Goal: Information Seeking & Learning: Learn about a topic

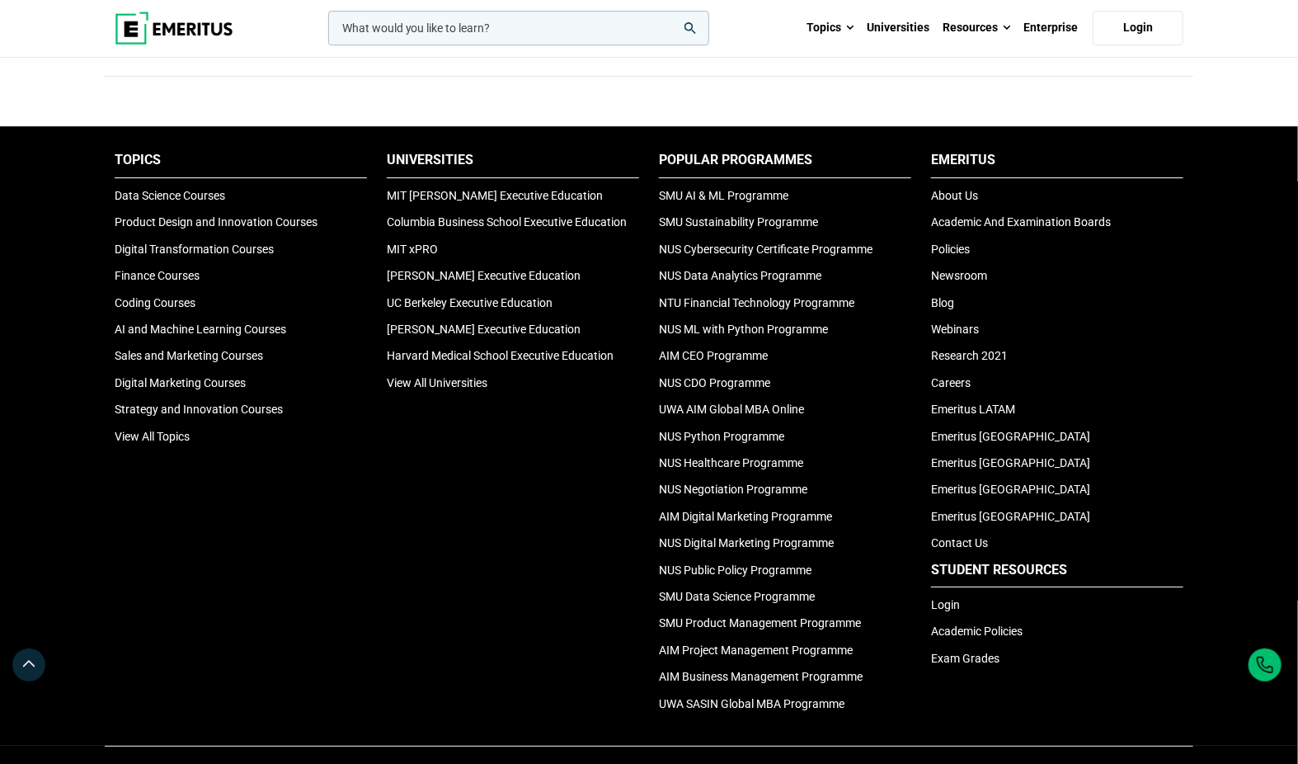
scroll to position [5478, 0]
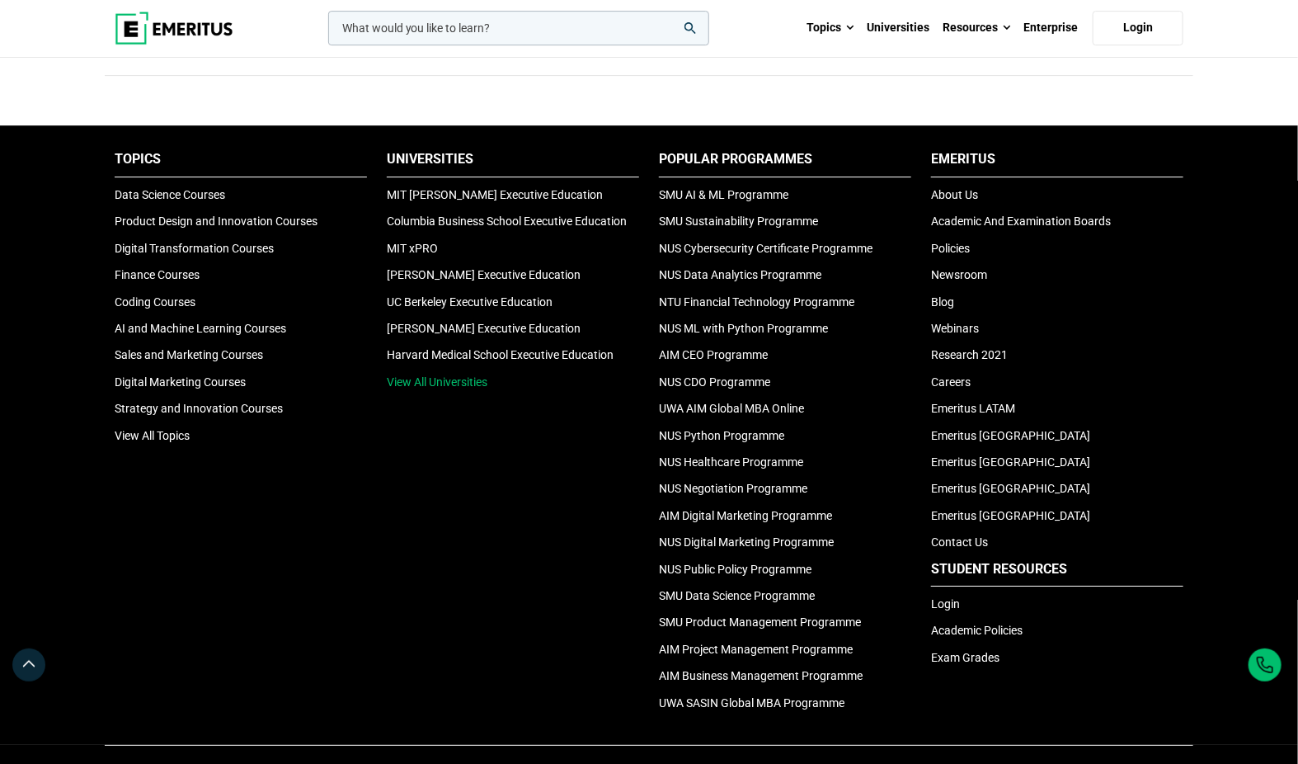
click at [431, 375] on link "View All Universities" at bounding box center [437, 381] width 101 height 13
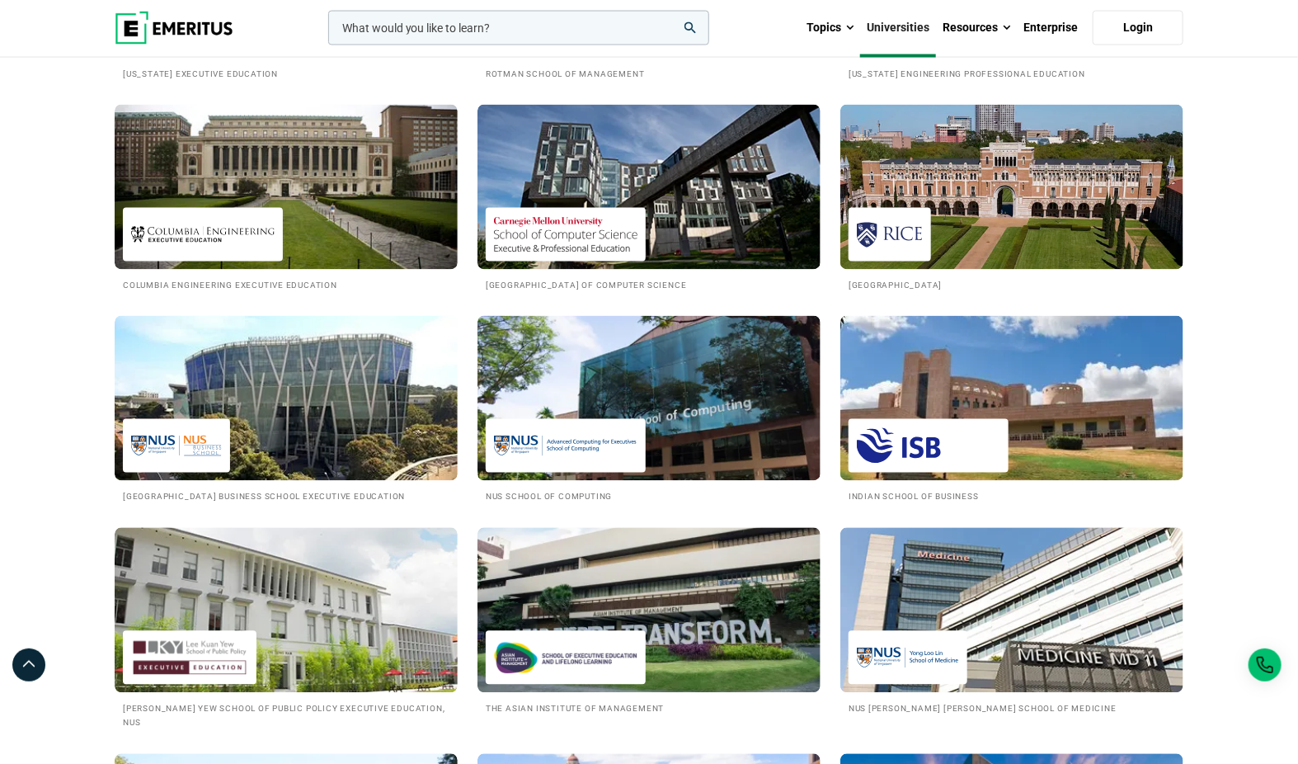
scroll to position [1358, 0]
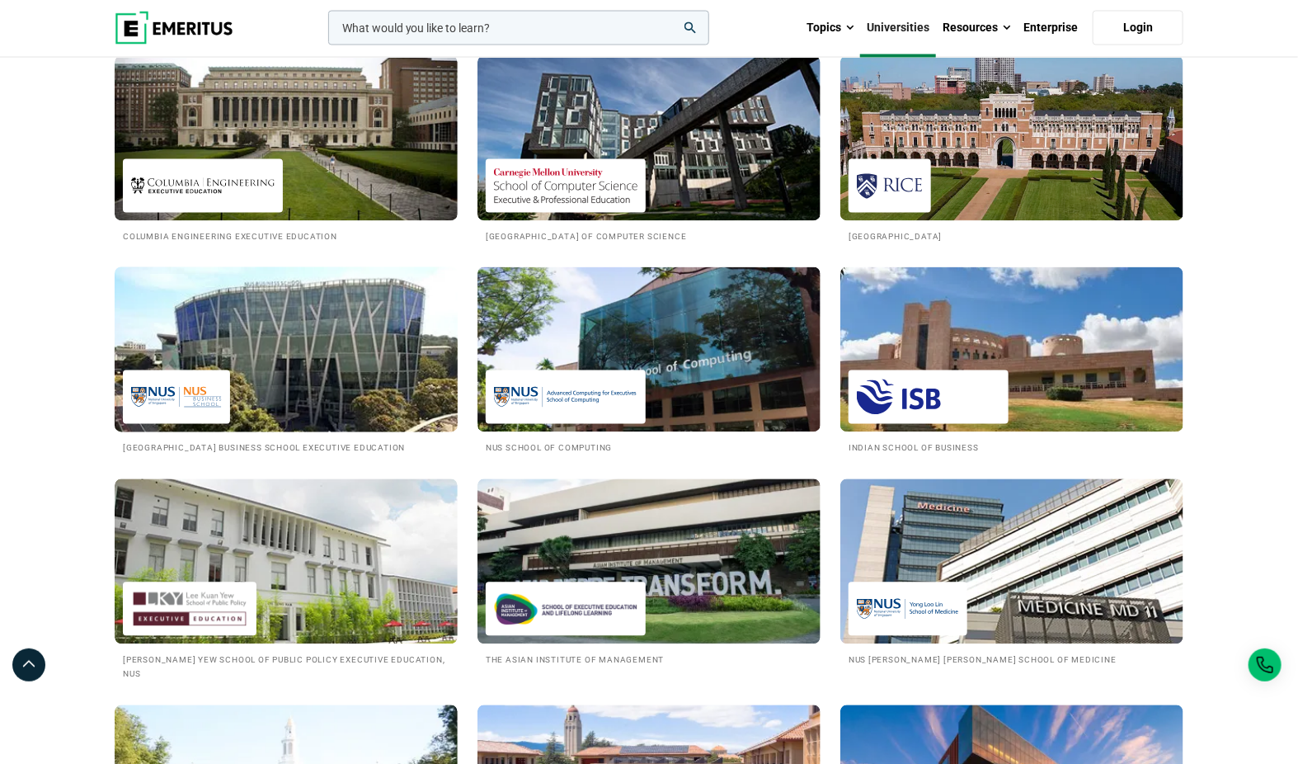
click at [327, 336] on img at bounding box center [286, 349] width 378 height 181
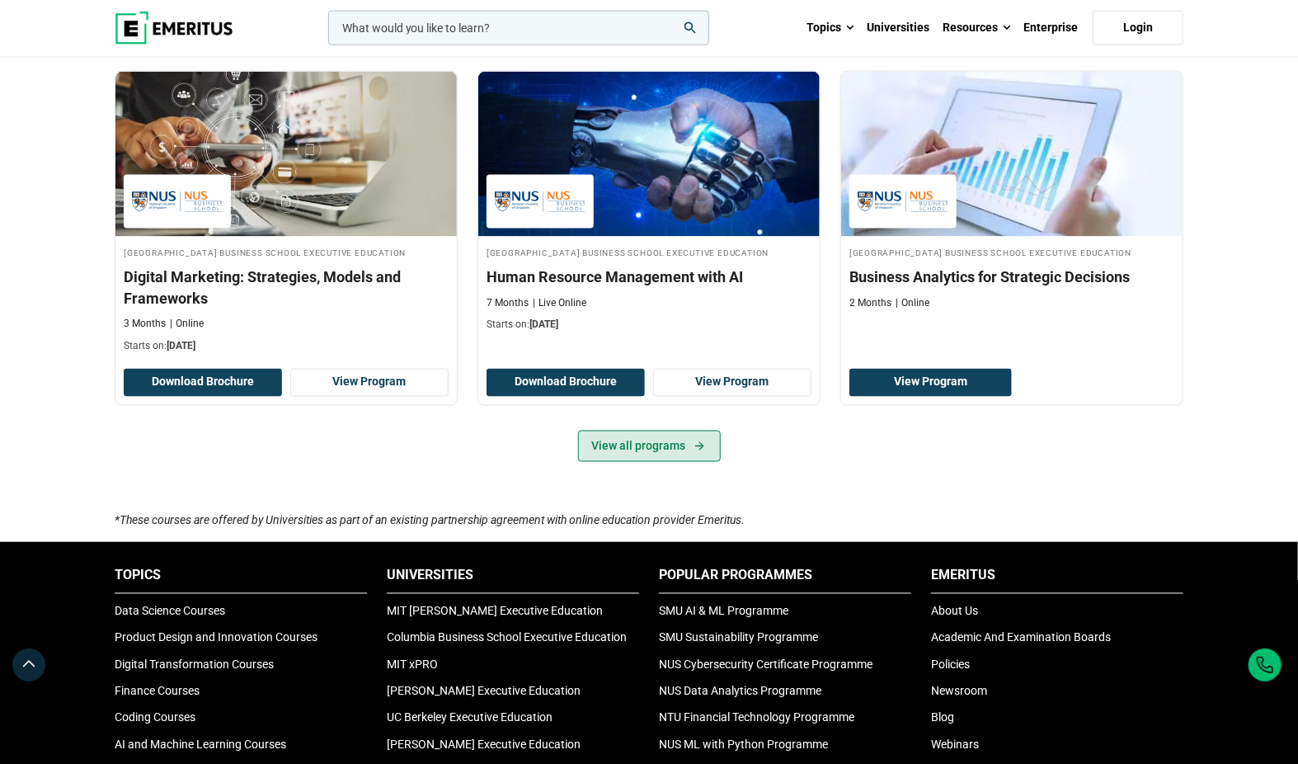
scroll to position [1128, 0]
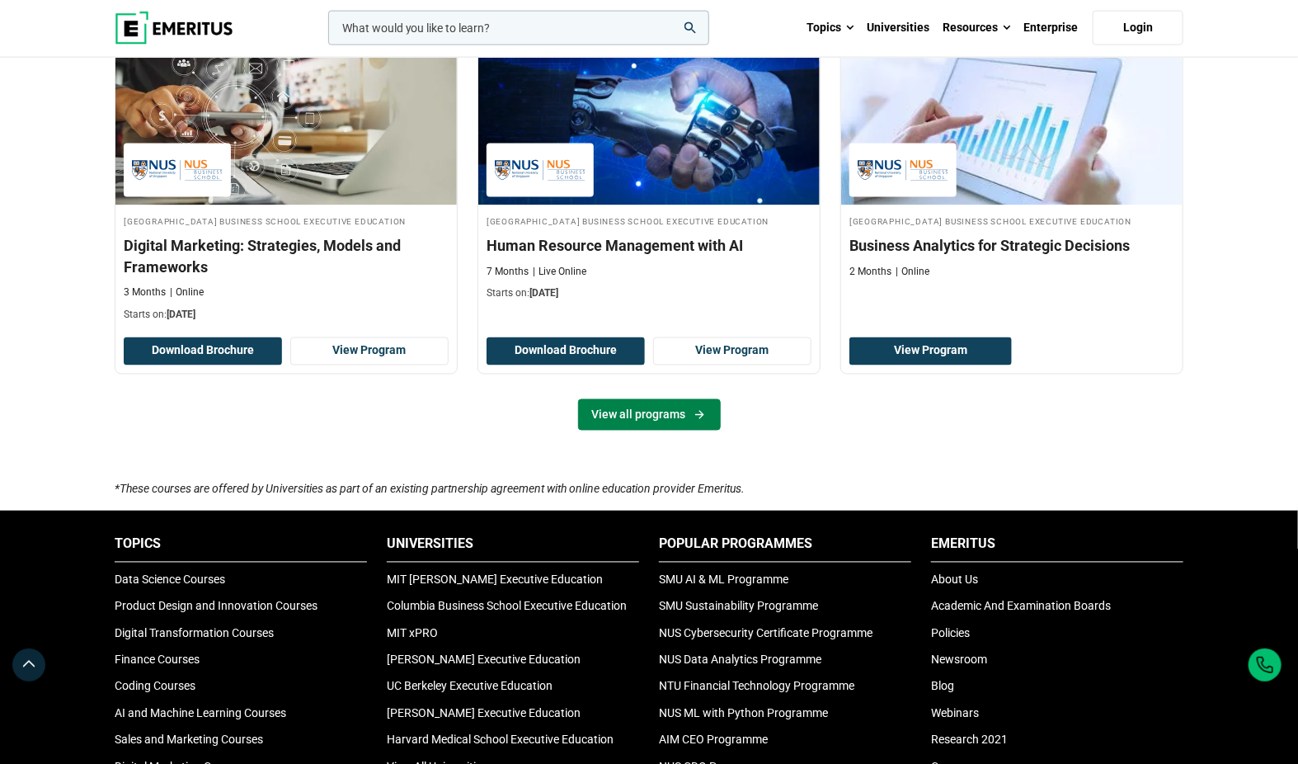
click at [654, 431] on link "View all programs" at bounding box center [649, 414] width 143 height 31
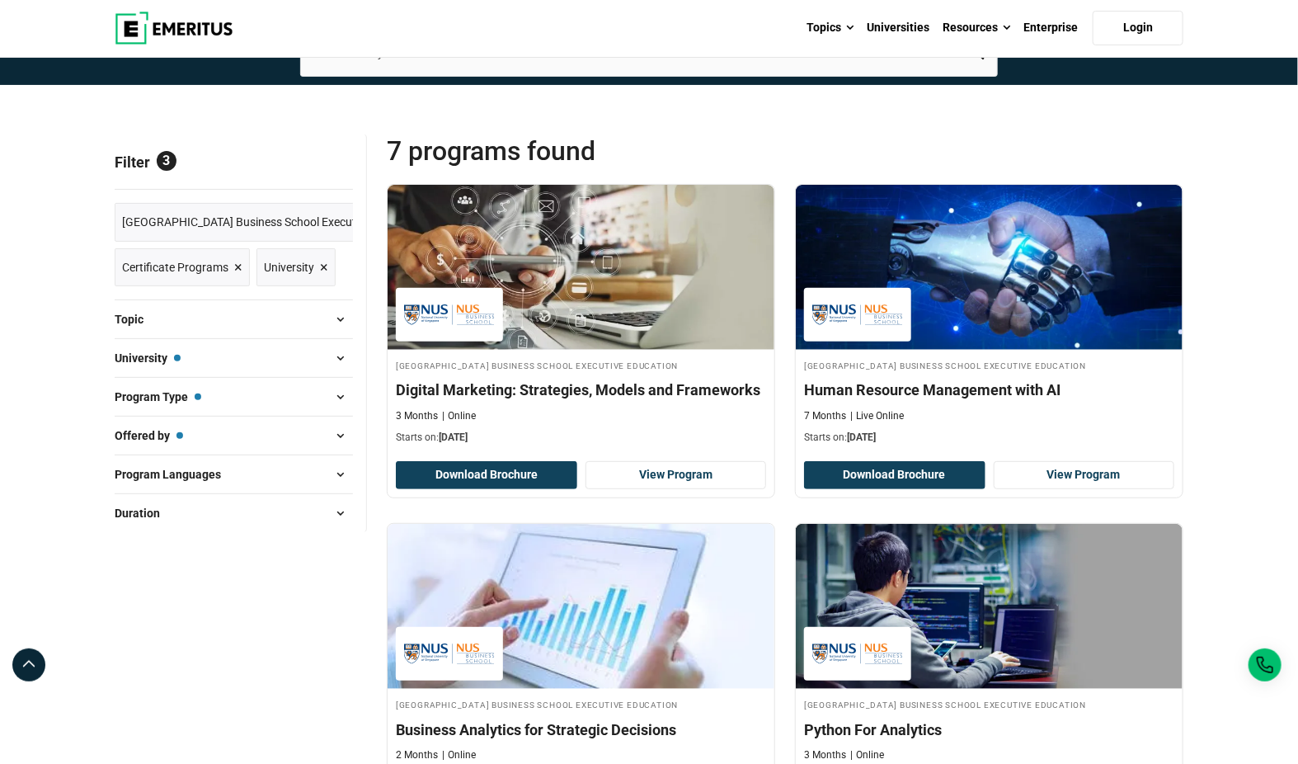
scroll to position [111, 0]
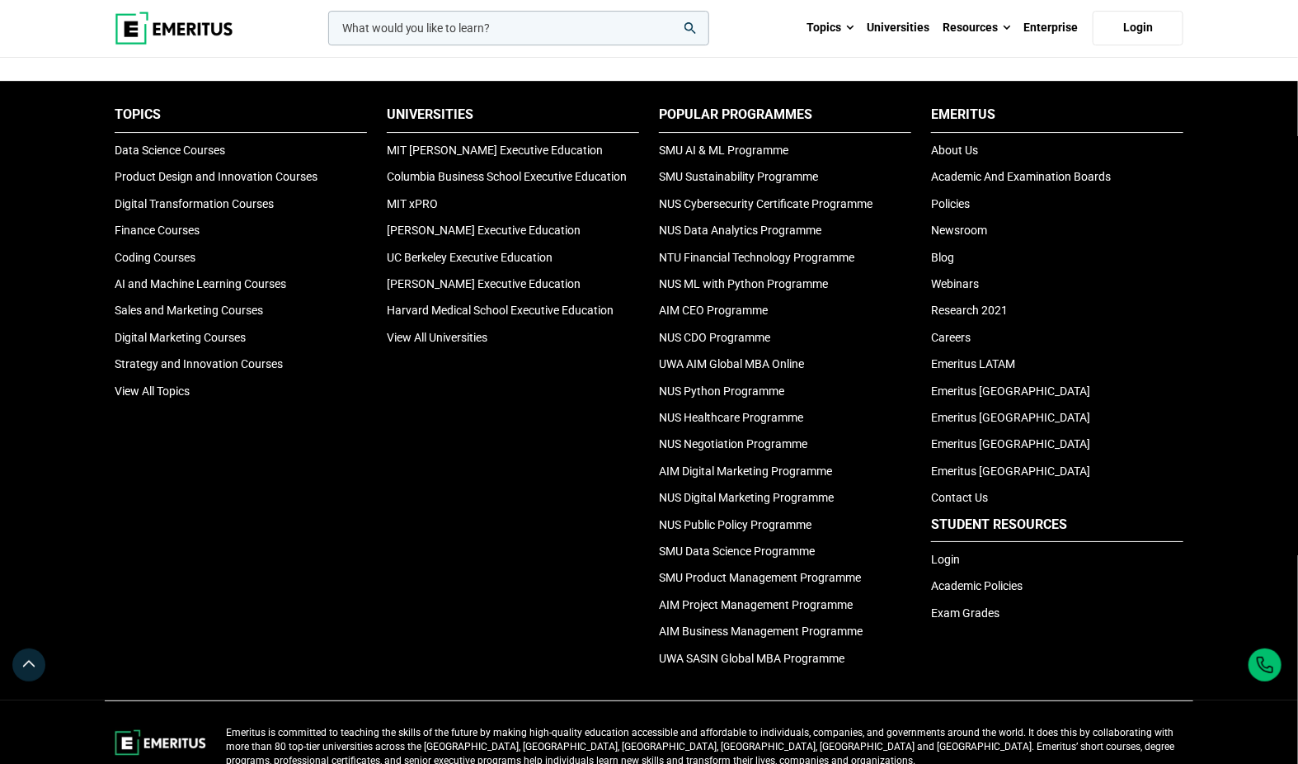
scroll to position [5500, 0]
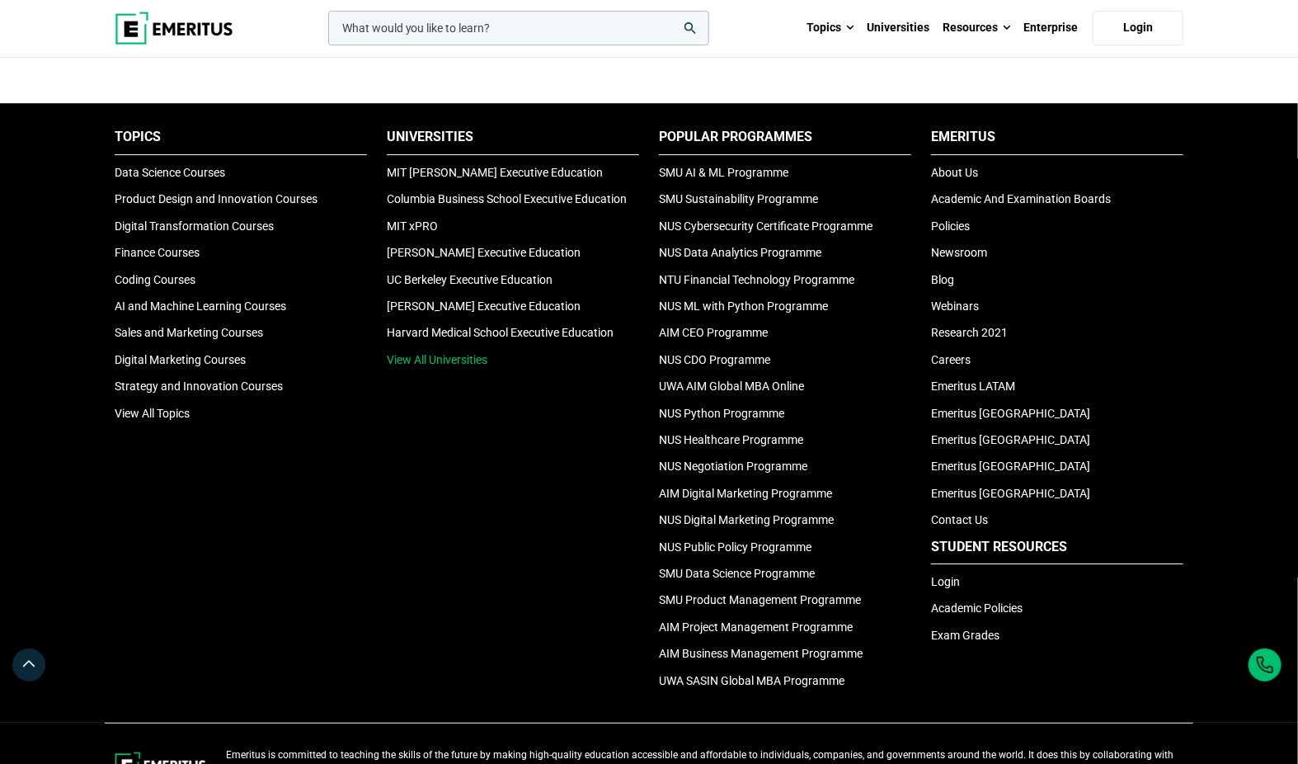
click at [439, 353] on link "View All Universities" at bounding box center [437, 359] width 101 height 13
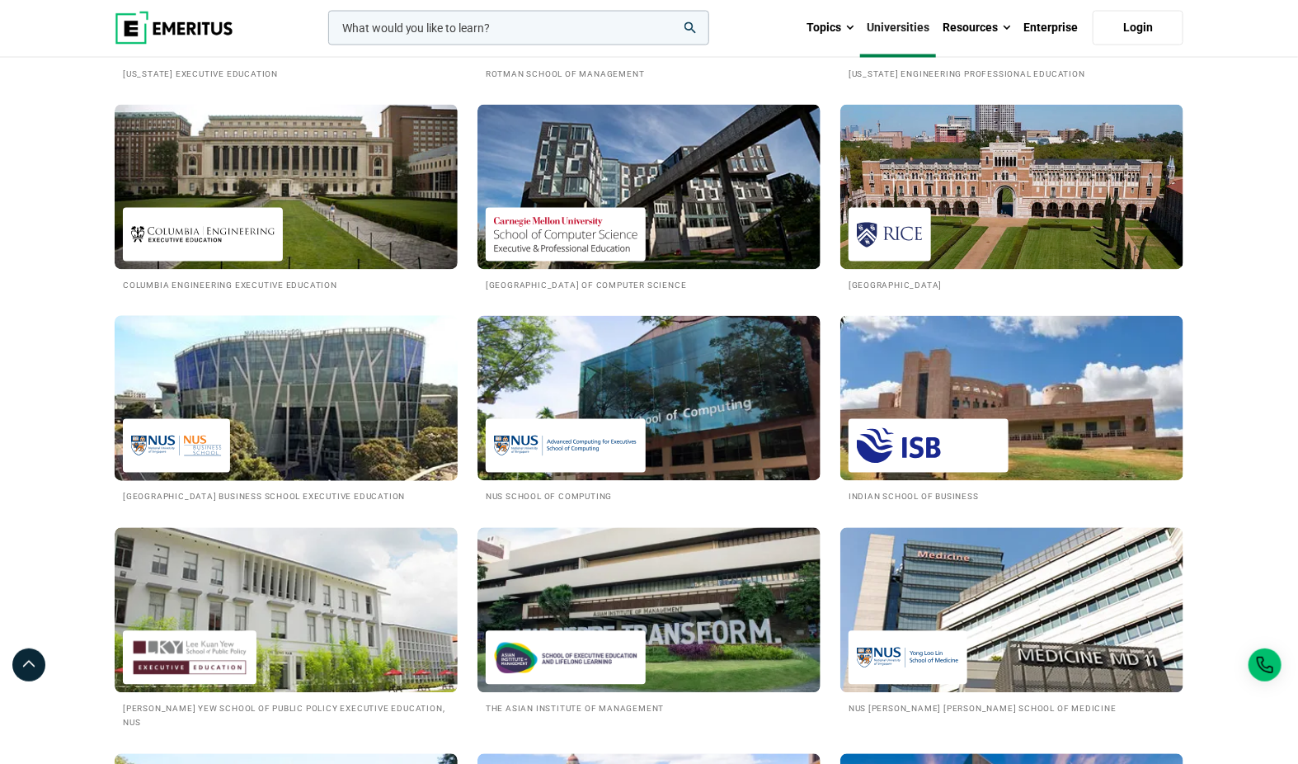
scroll to position [1546, 0]
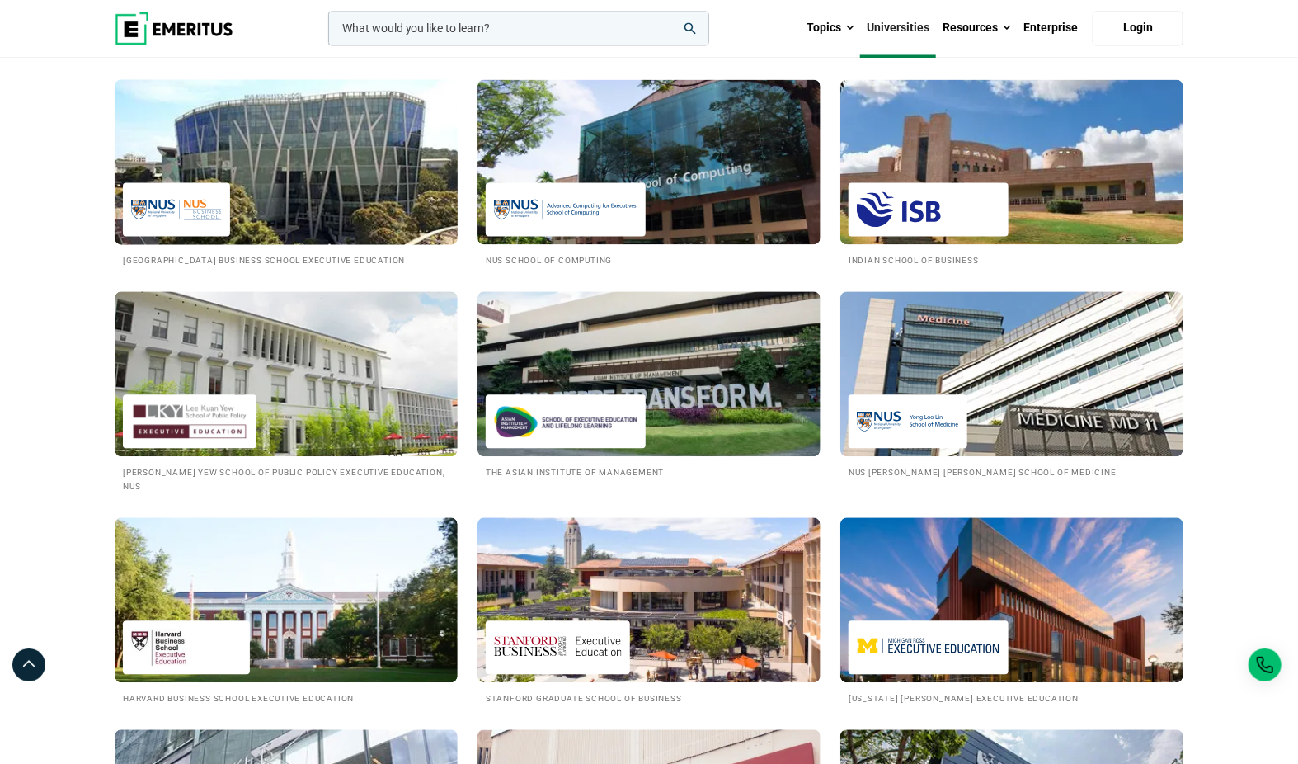
click at [327, 180] on img at bounding box center [286, 161] width 378 height 181
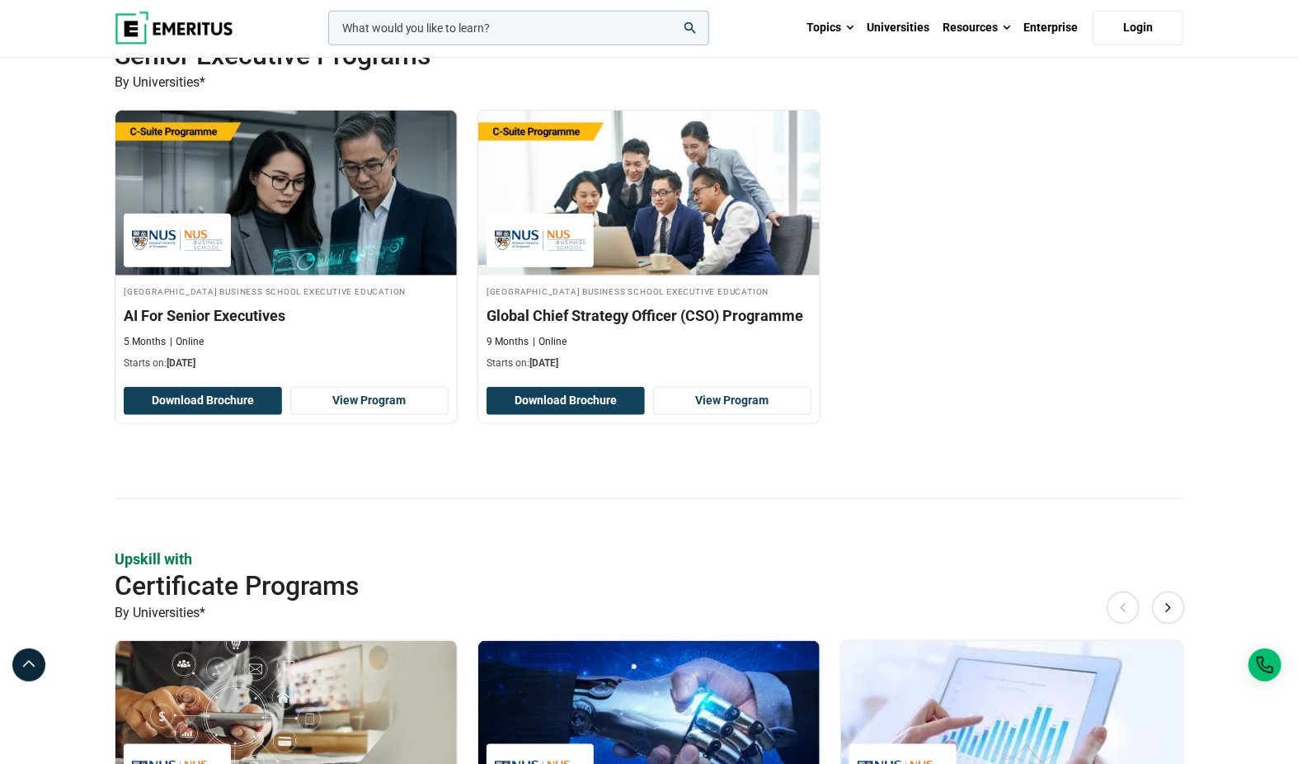
scroll to position [531, 0]
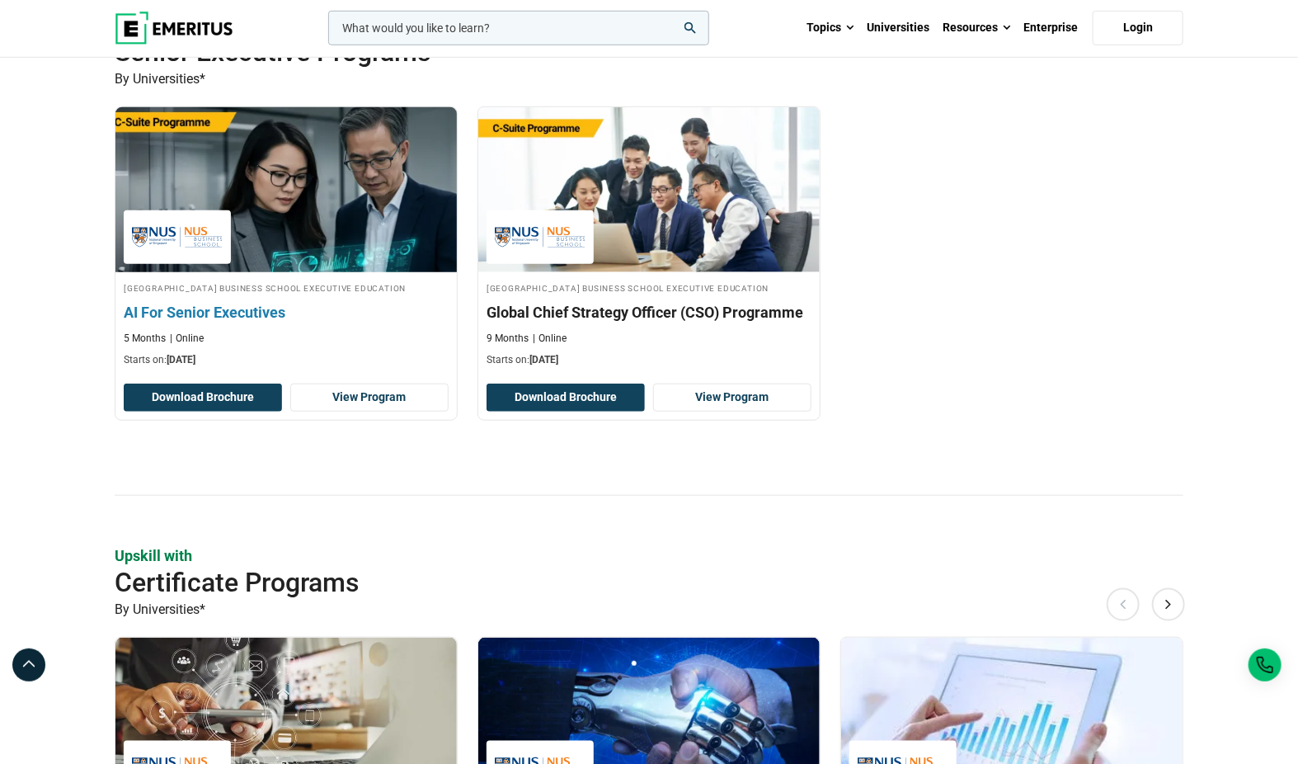
click at [375, 294] on h4 "[GEOGRAPHIC_DATA] Business School Executive Education" at bounding box center [286, 287] width 325 height 14
